Goal: Information Seeking & Learning: Learn about a topic

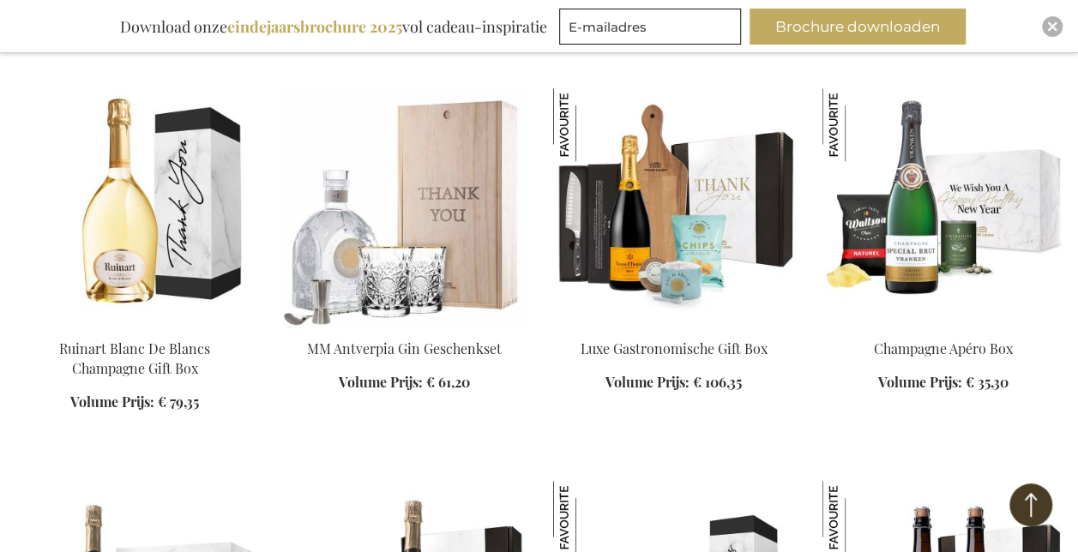
scroll to position [3911, 0]
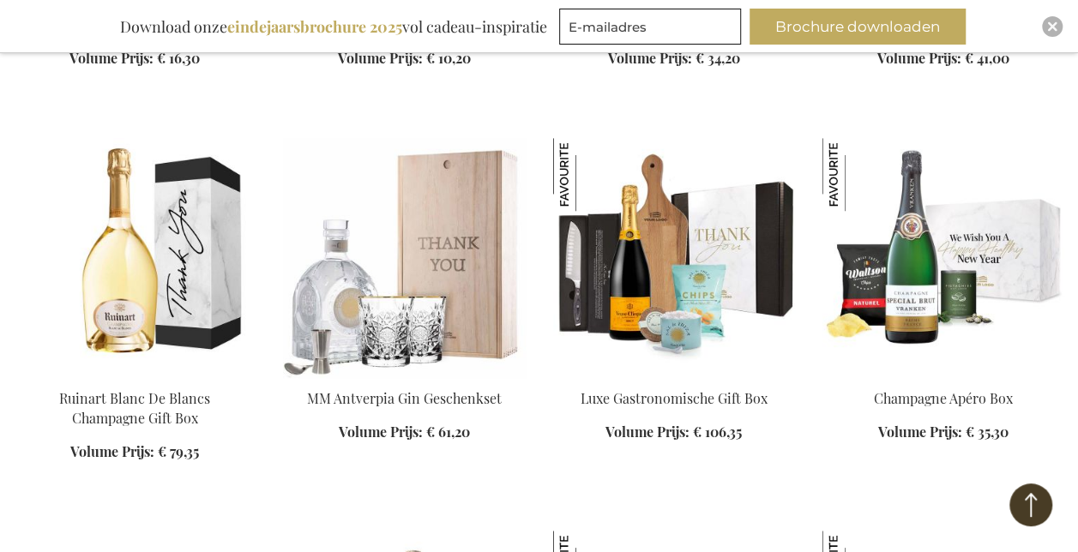
scroll to position [3428, 0]
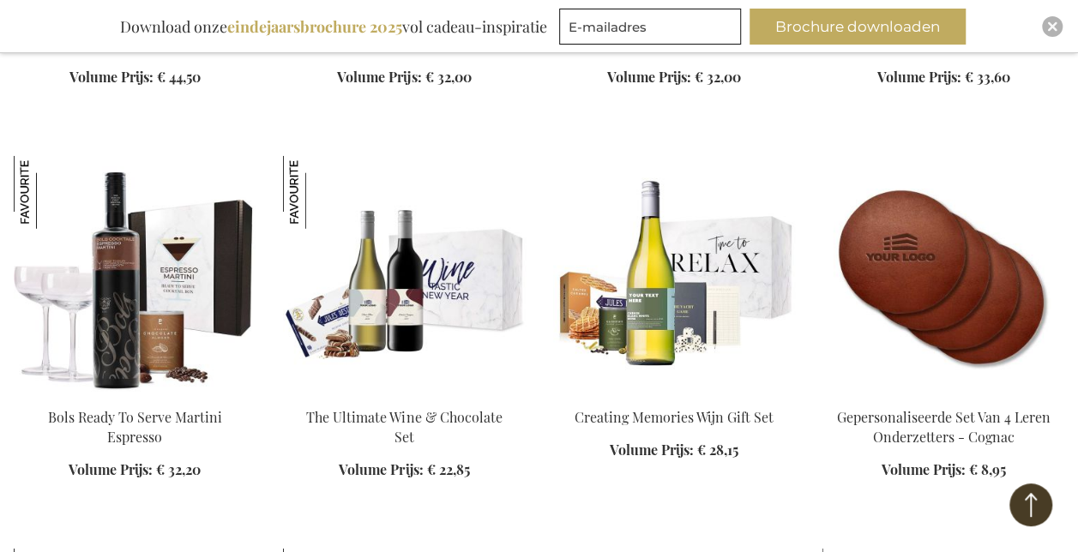
scroll to position [1818, 0]
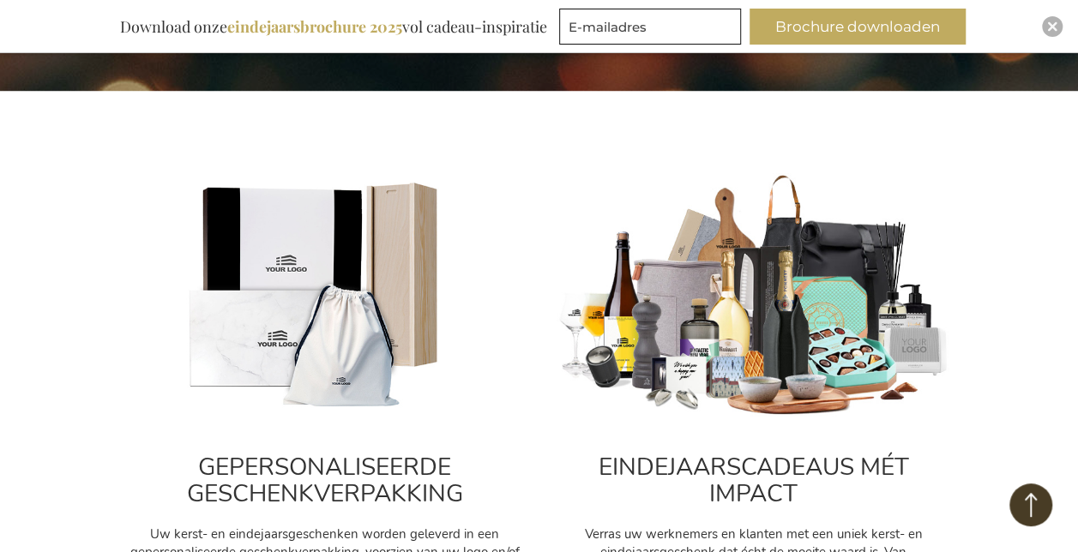
scroll to position [556, 0]
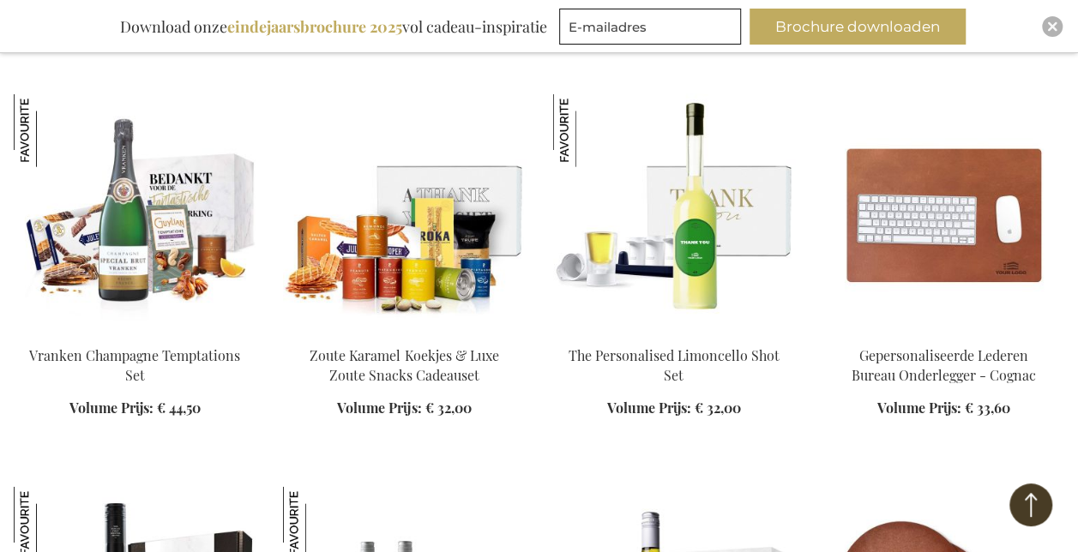
scroll to position [2453, 0]
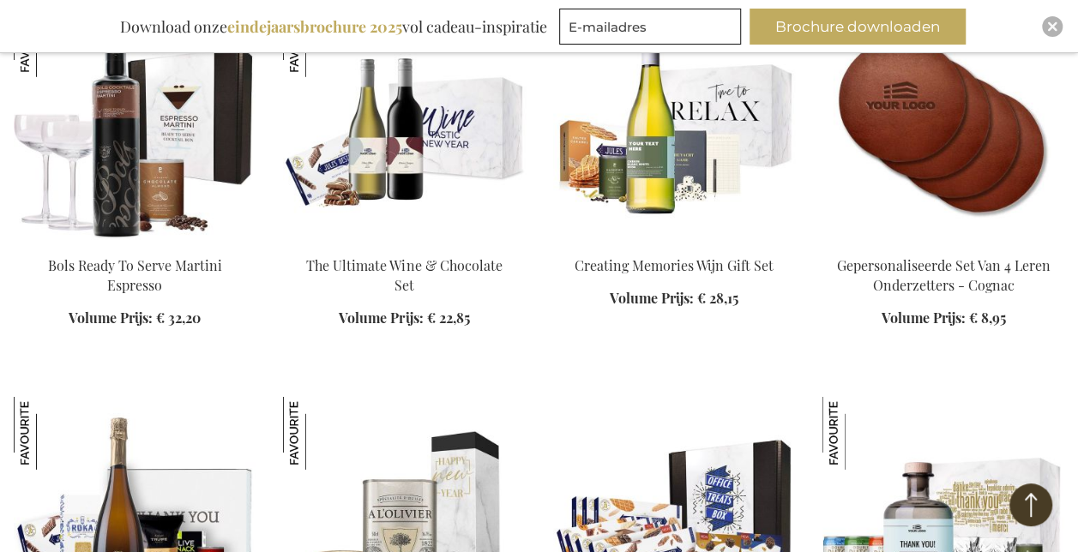
scroll to position [2935, 0]
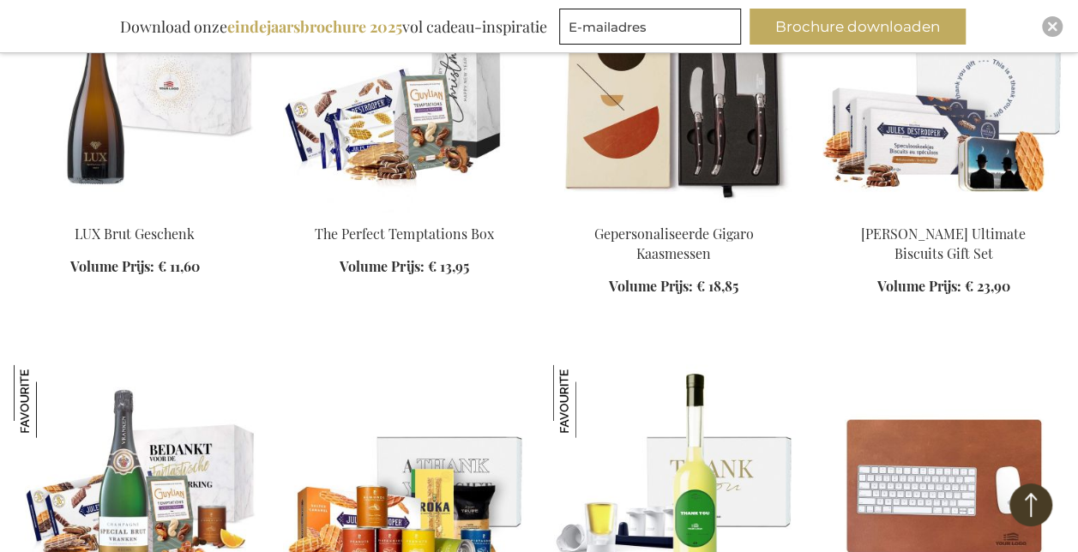
scroll to position [1715, 0]
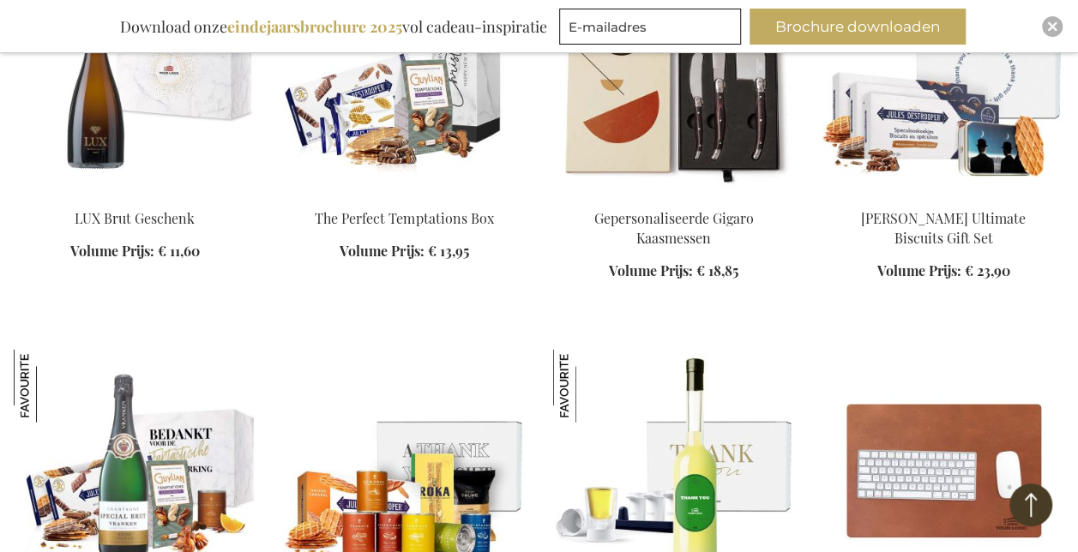
click at [53, 35] on div "Inspiratiebrochure Download onze eindejaarsbrochure 2025 vol cadeau-inspiratie …" at bounding box center [539, 26] width 1078 height 53
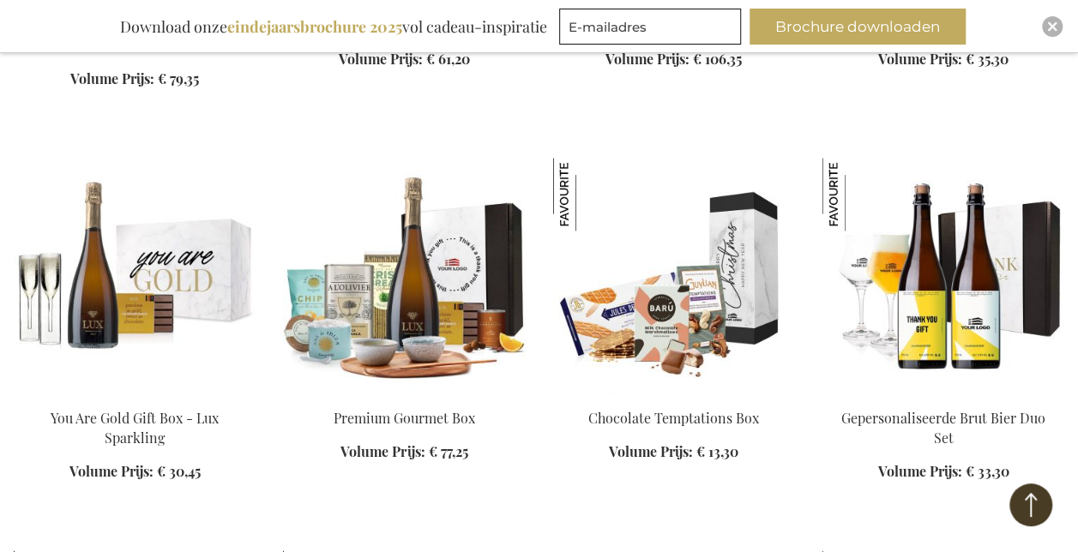
scroll to position [4592, 0]
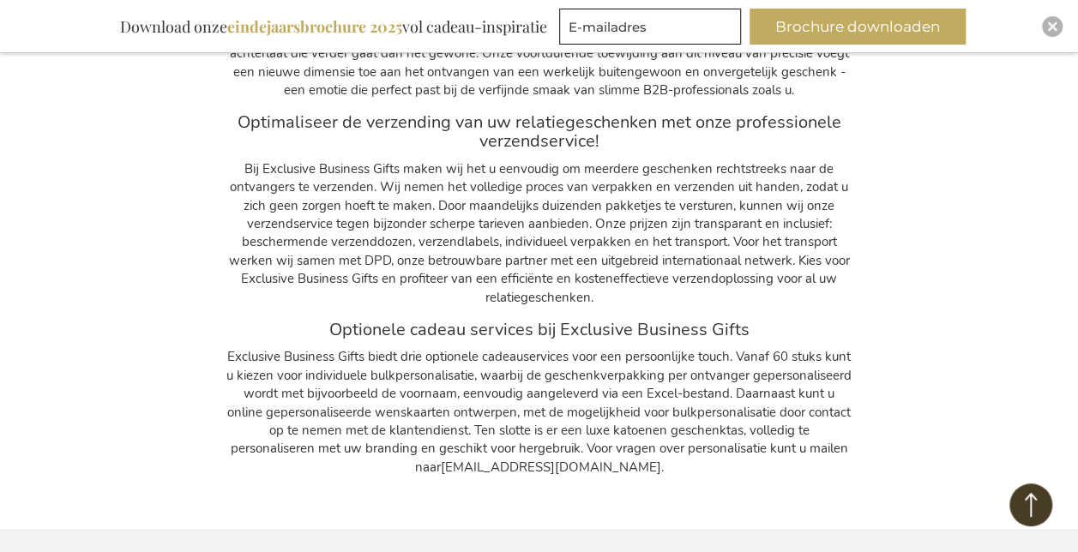
scroll to position [29628, 0]
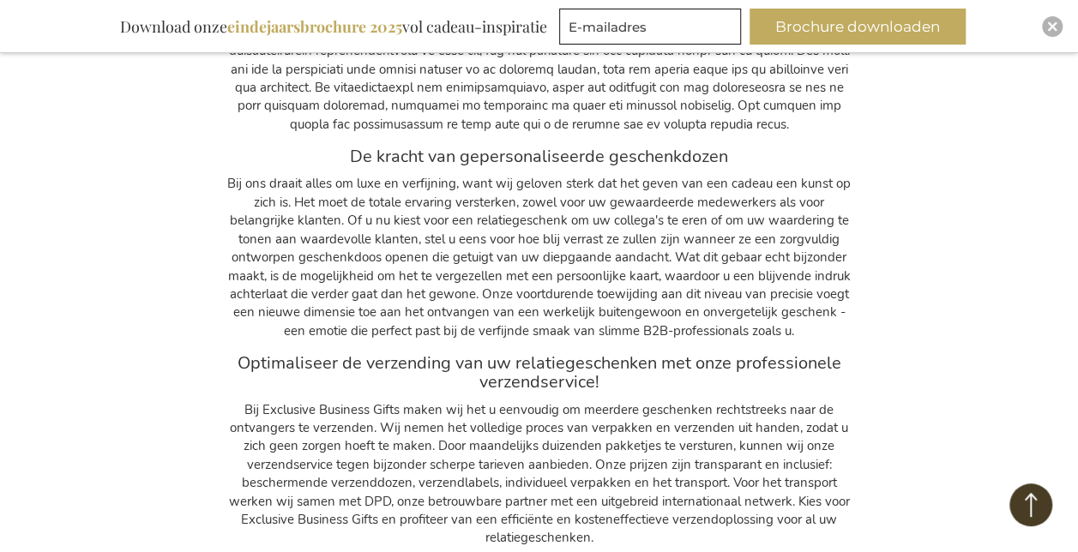
scroll to position [29027, 0]
